Goal: Task Accomplishment & Management: Use online tool/utility

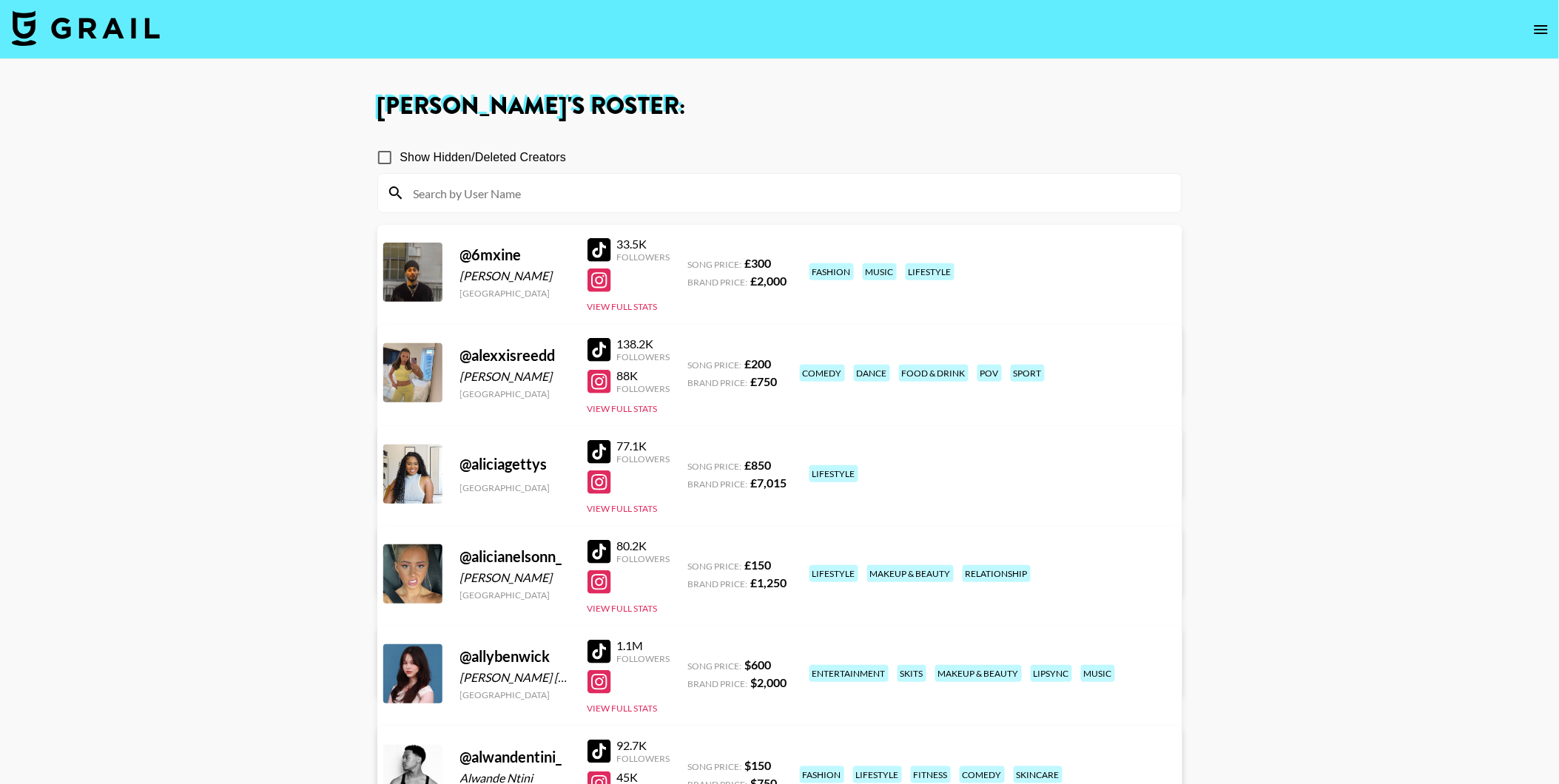
click at [91, 38] on img at bounding box center [86, 27] width 148 height 36
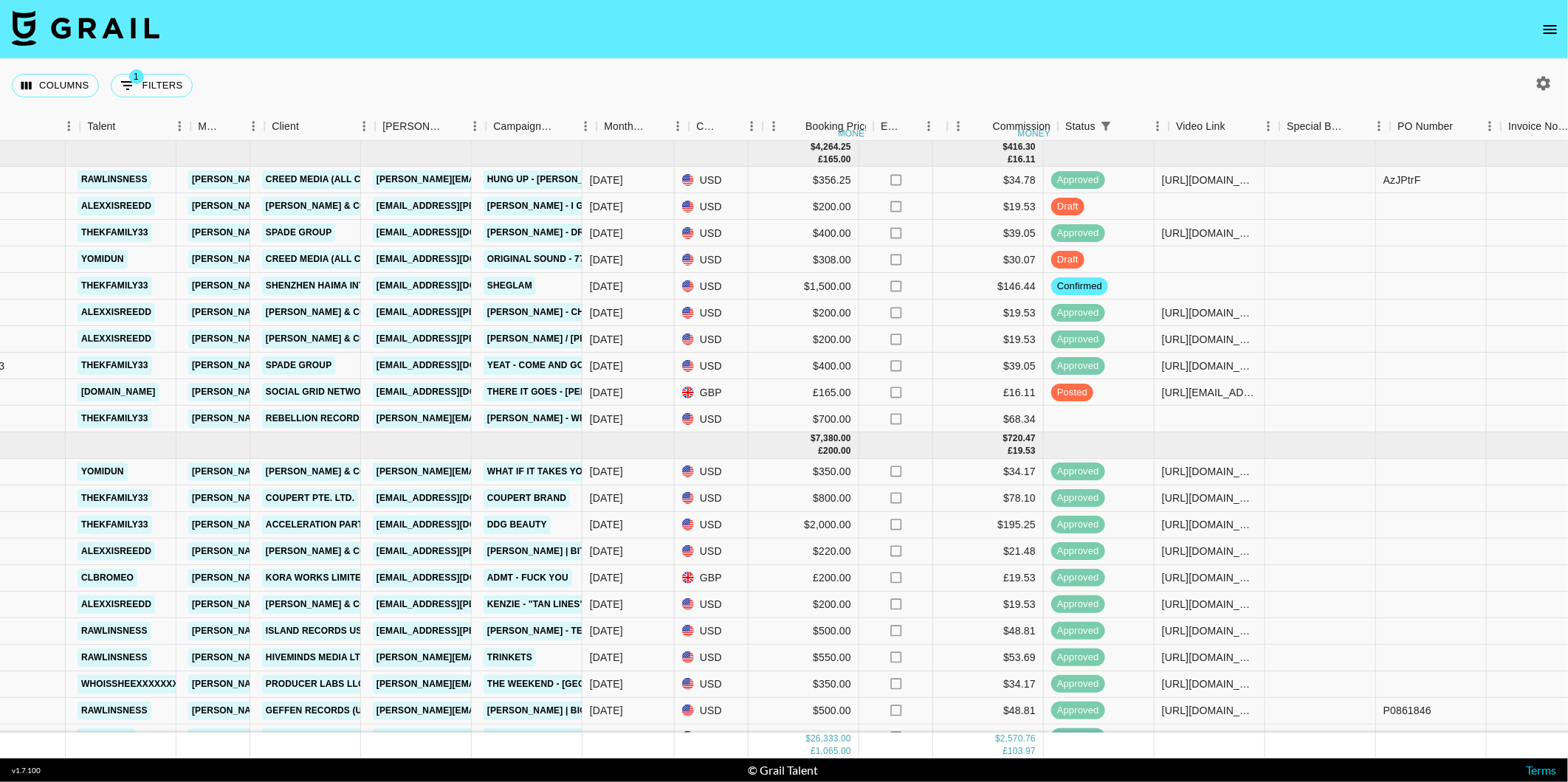
scroll to position [0, 245]
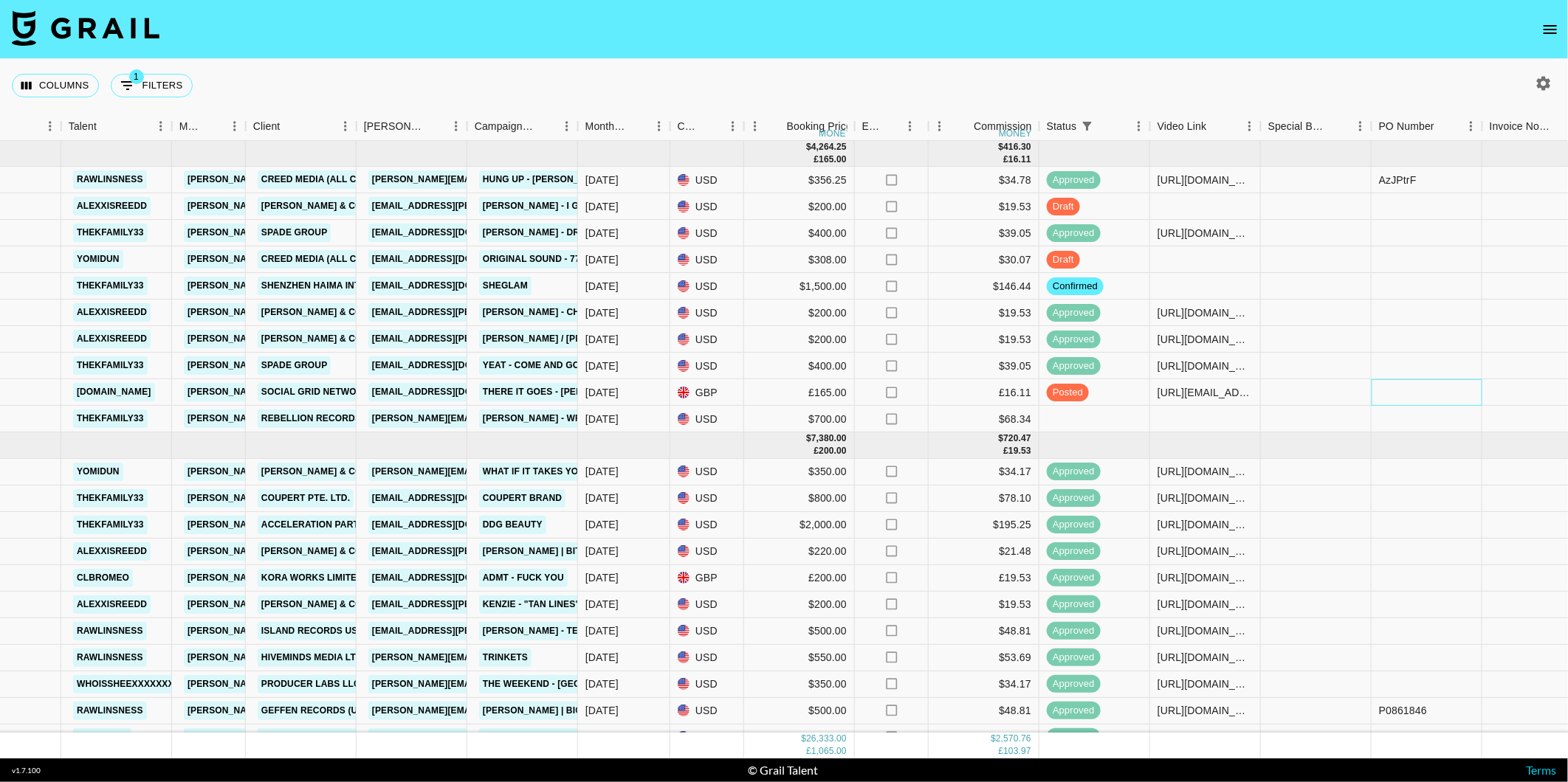
click at [1400, 396] on div at bounding box center [1427, 392] width 111 height 26
type input "3827"
click at [1292, 81] on div "Columns 1 Filters + Booking" at bounding box center [784, 85] width 1568 height 53
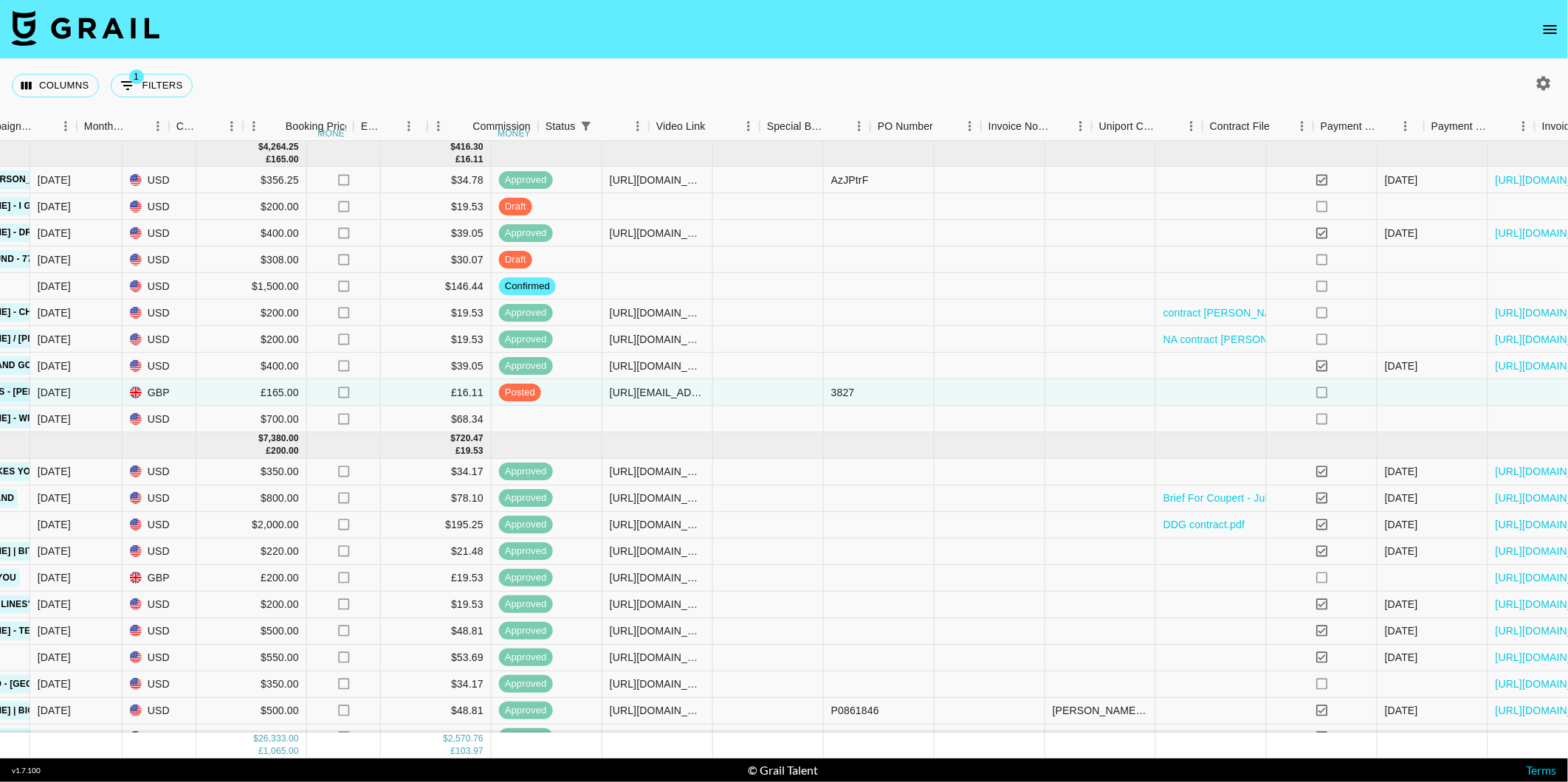
scroll to position [0, 894]
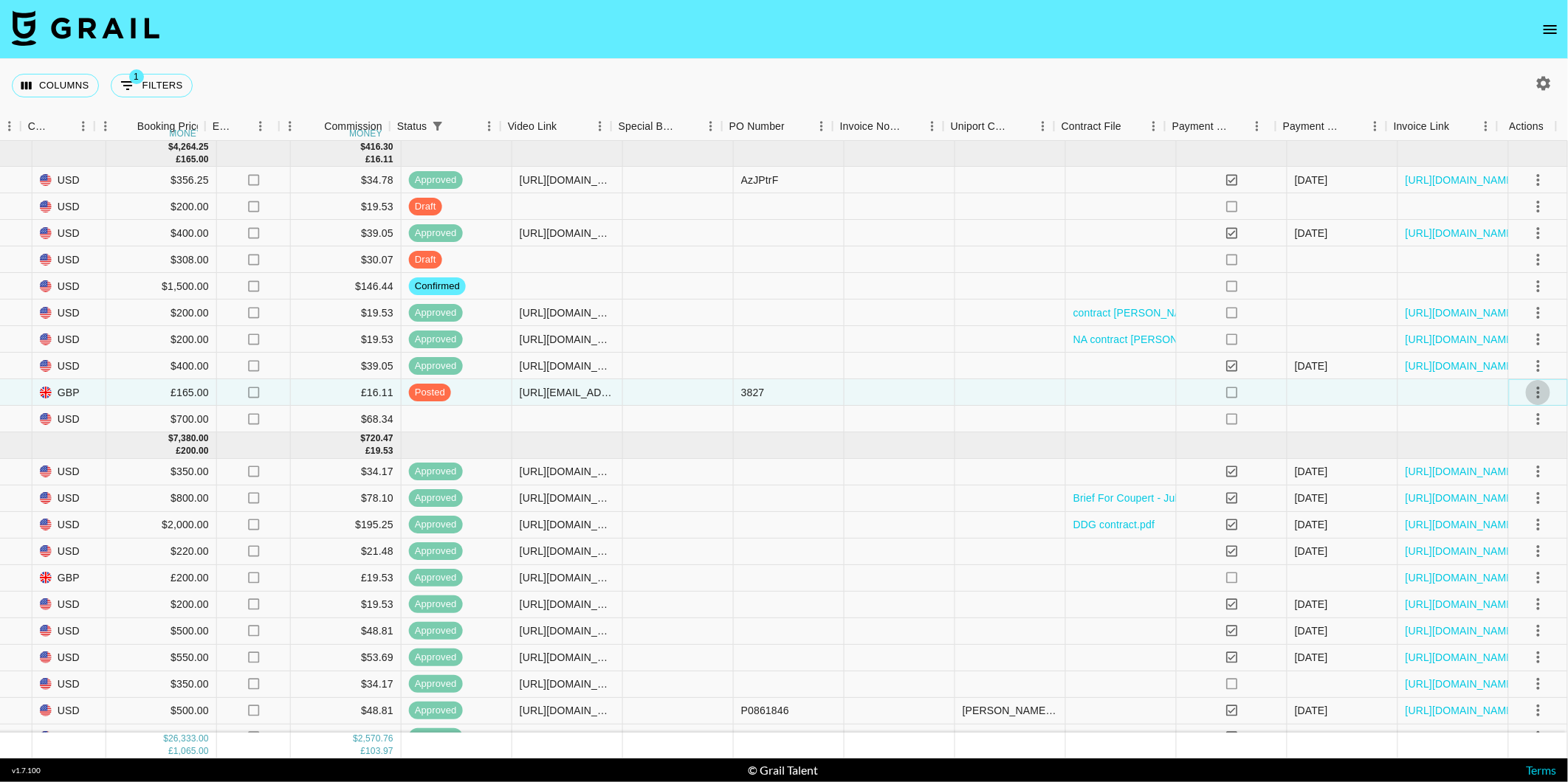
click at [1536, 391] on icon "select merge strategy" at bounding box center [1537, 392] width 3 height 12
click at [1502, 527] on div "Approve" at bounding box center [1507, 530] width 45 height 17
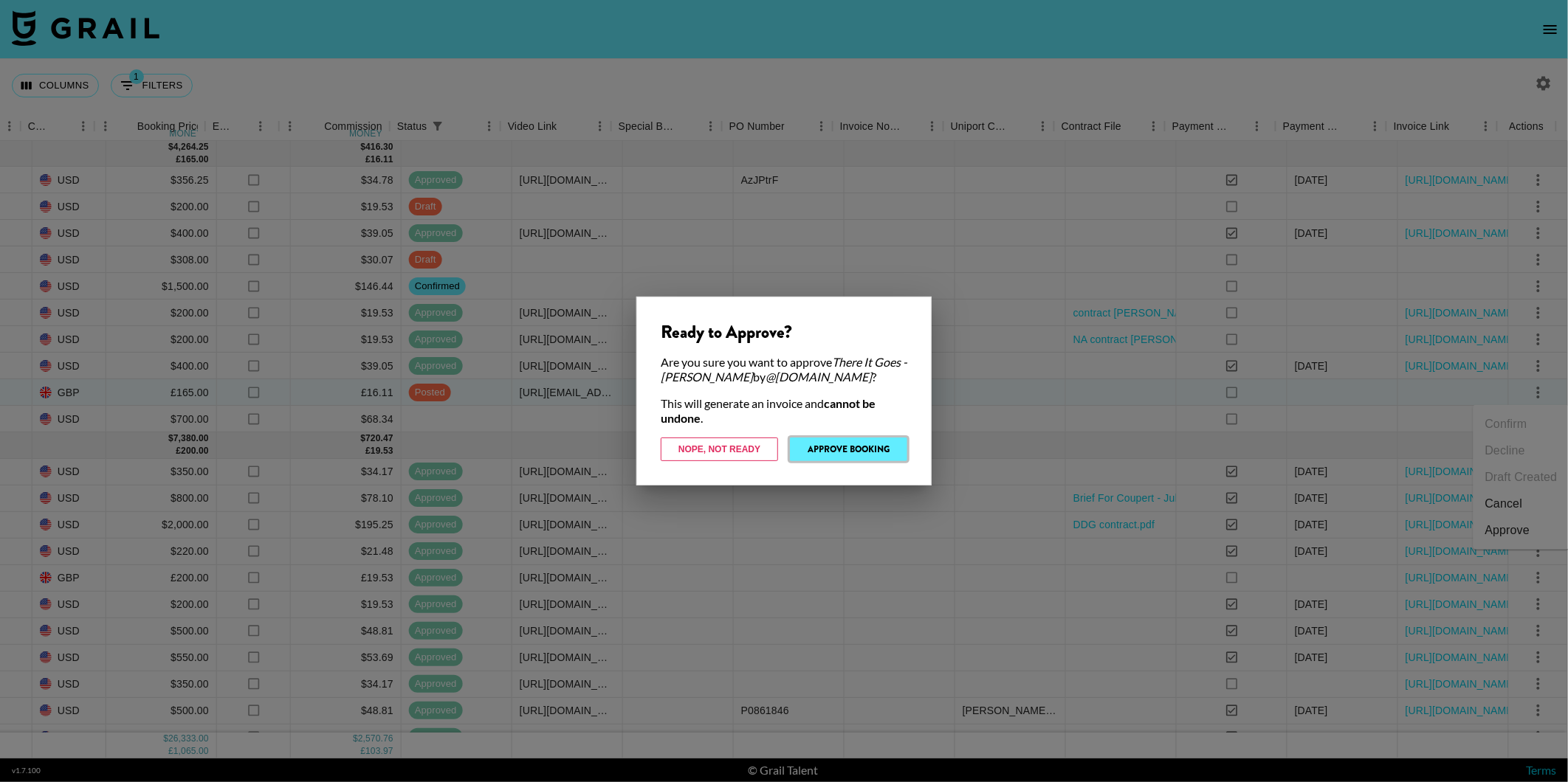
click at [898, 450] on button "Approve Booking" at bounding box center [848, 449] width 117 height 24
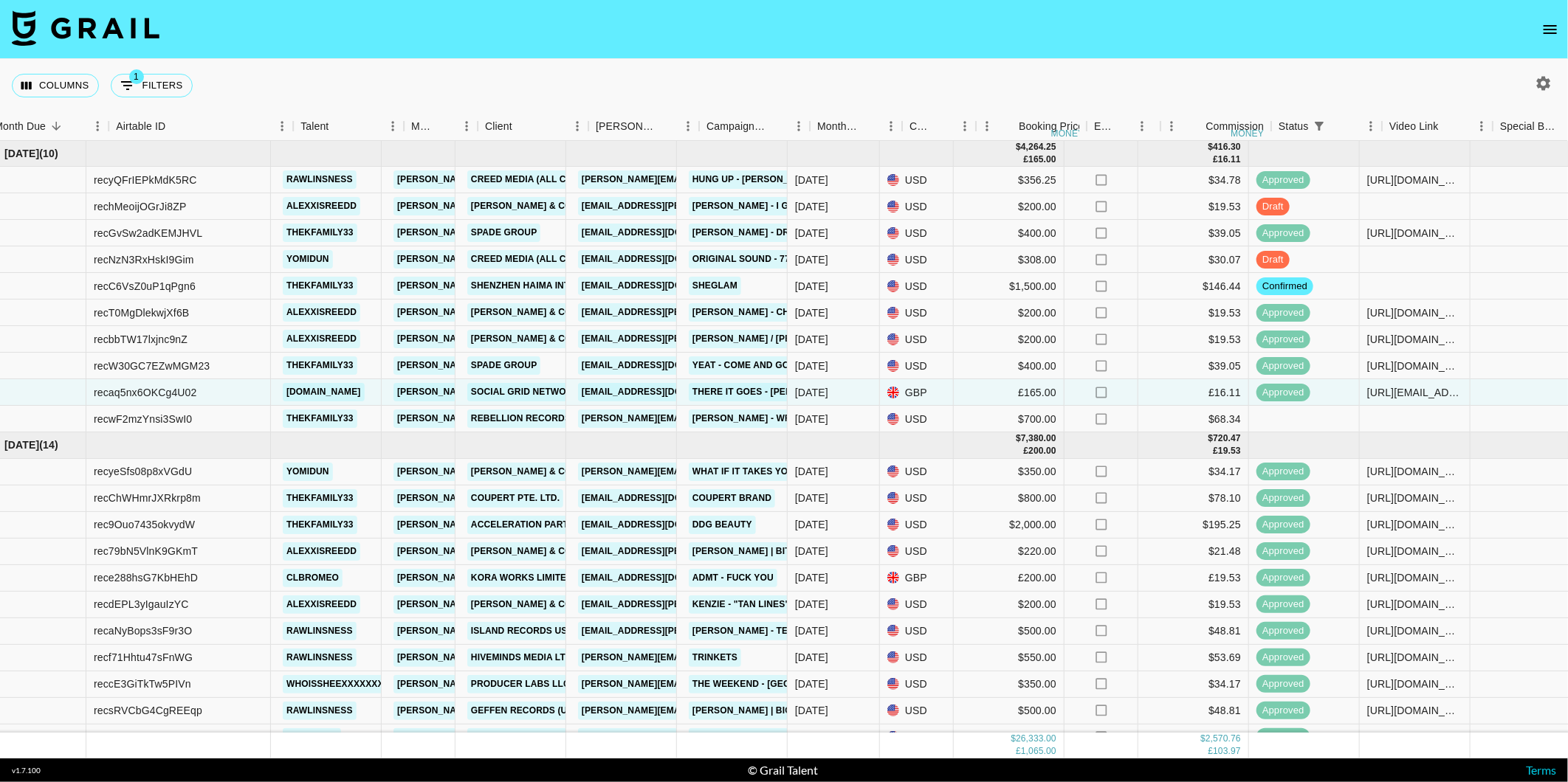
scroll to position [0, 0]
